Goal: Navigation & Orientation: Go to known website

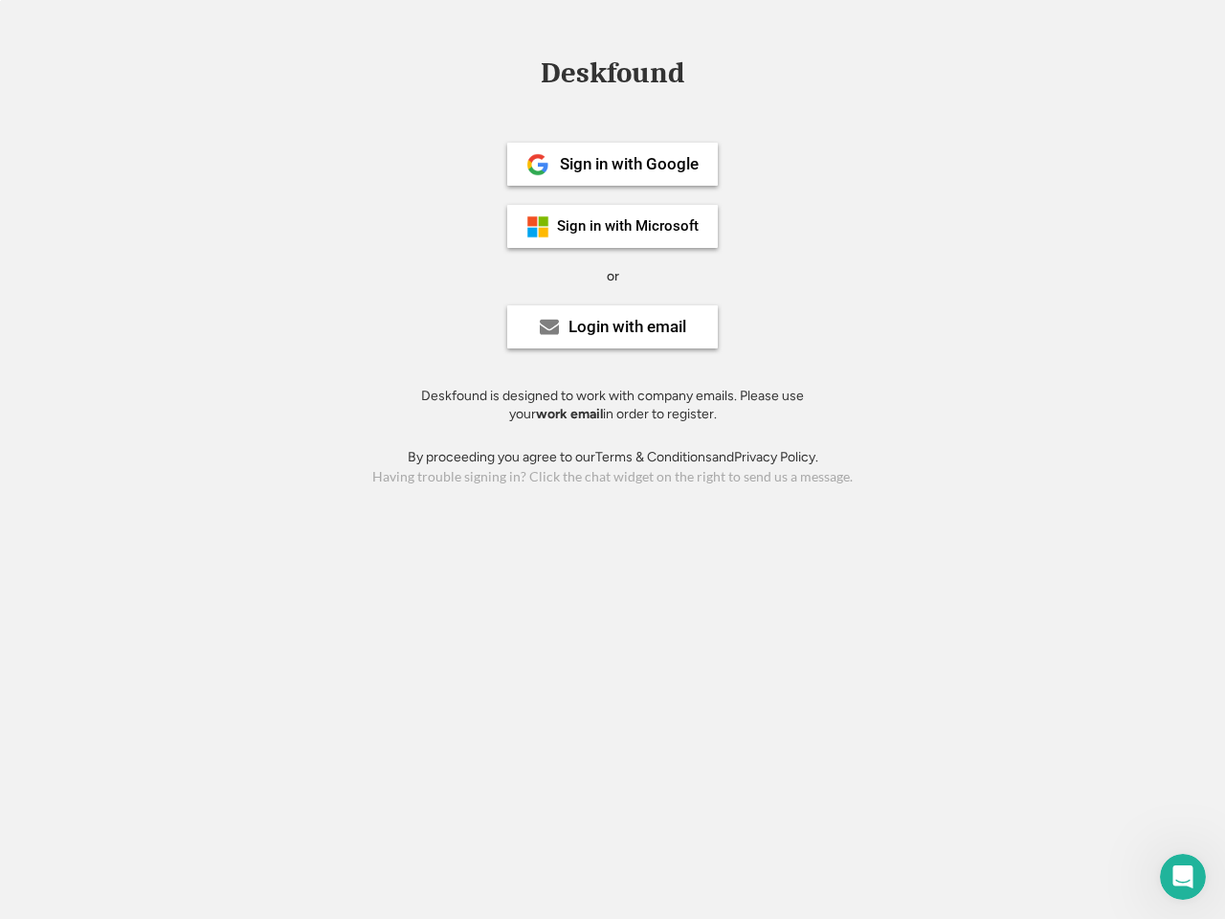
click at [612, 274] on div "or" at bounding box center [613, 276] width 12 height 19
click at [612, 77] on div "Deskfound" at bounding box center [612, 73] width 163 height 30
click at [523, 72] on div "Deskfound" at bounding box center [612, 76] width 1225 height 36
click at [612, 77] on div "Deskfound" at bounding box center [612, 73] width 163 height 30
click at [612, 276] on div "or" at bounding box center [613, 276] width 12 height 19
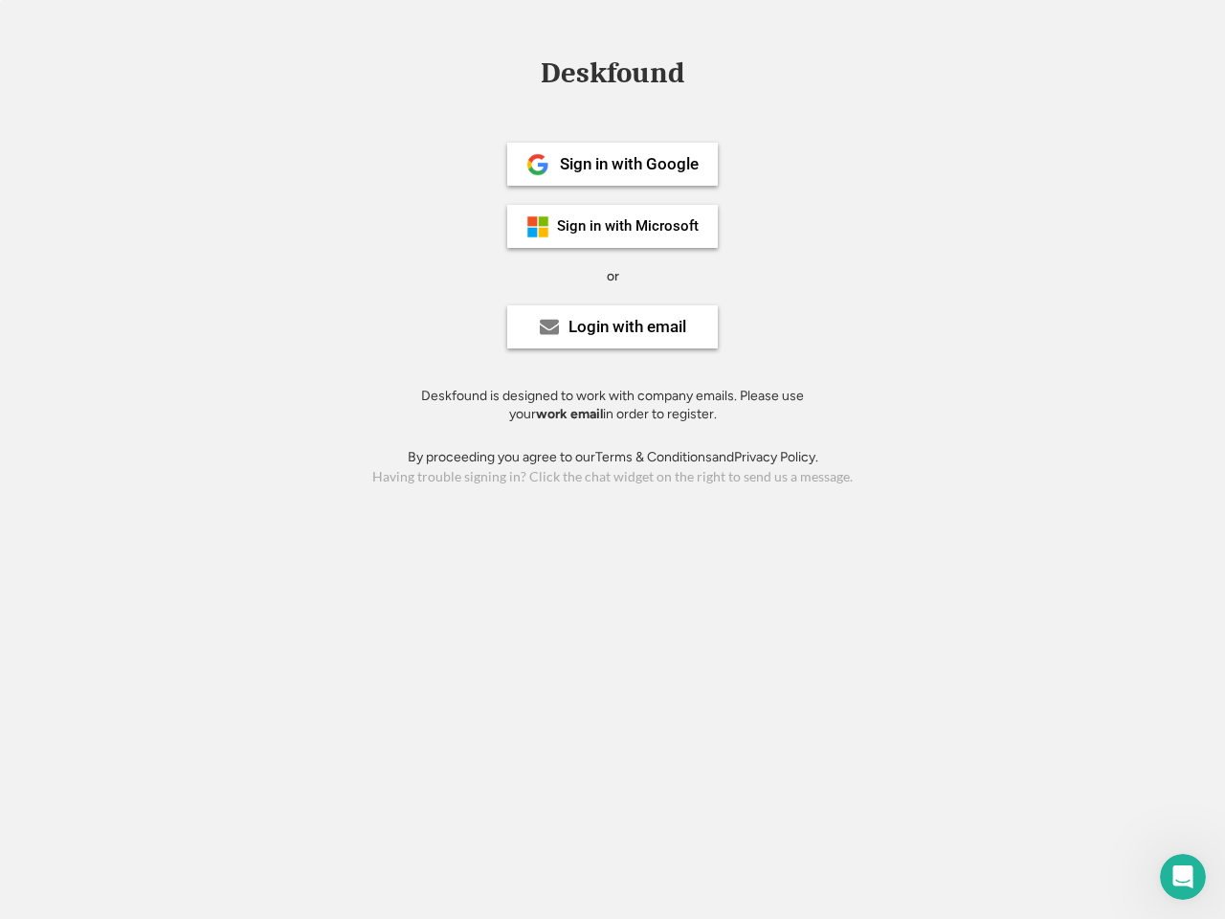
click at [612, 164] on div "Sign in with Google" at bounding box center [629, 164] width 139 height 16
click at [629, 164] on div "Sign in with Google" at bounding box center [629, 164] width 139 height 16
click at [538, 165] on img at bounding box center [537, 164] width 23 height 23
click at [612, 226] on div "Sign in with Microsoft" at bounding box center [628, 226] width 142 height 14
click at [629, 226] on div "Sign in with Microsoft" at bounding box center [628, 226] width 142 height 14
